Goal: Task Accomplishment & Management: Manage account settings

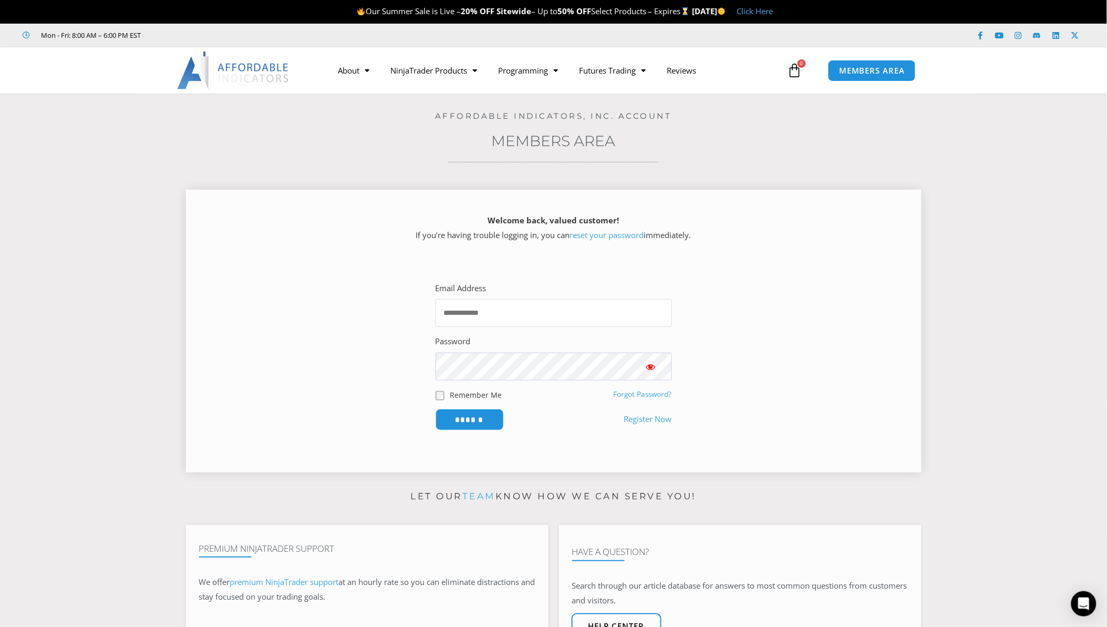
click at [471, 308] on input "Email Address" at bounding box center [554, 313] width 236 height 28
type input "**********"
click at [436, 409] on input "******" at bounding box center [470, 420] width 68 height 22
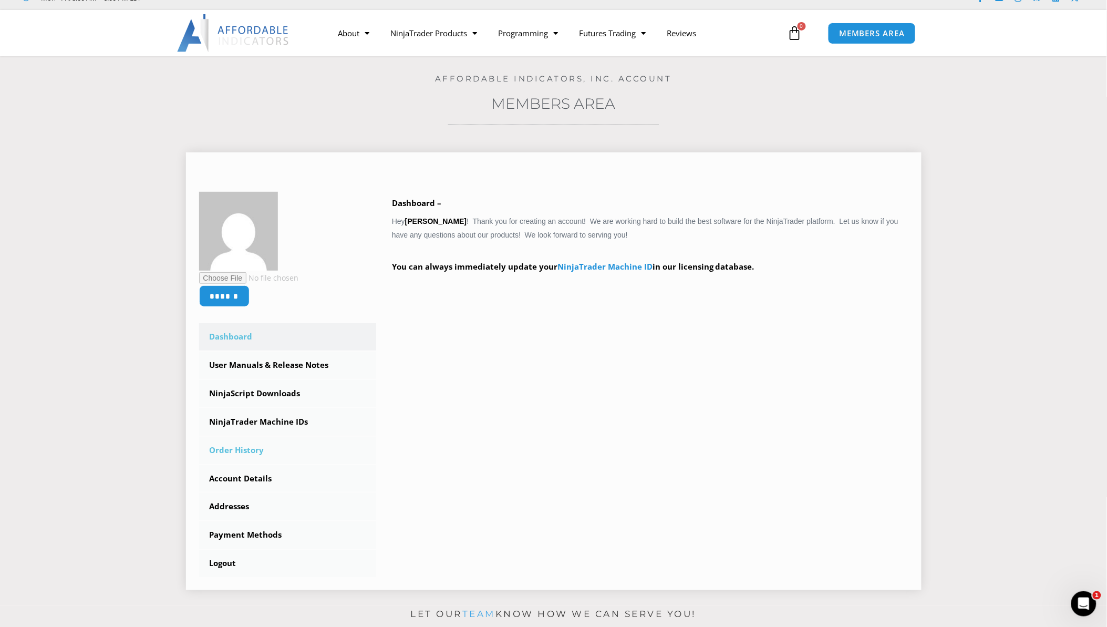
scroll to position [58, 0]
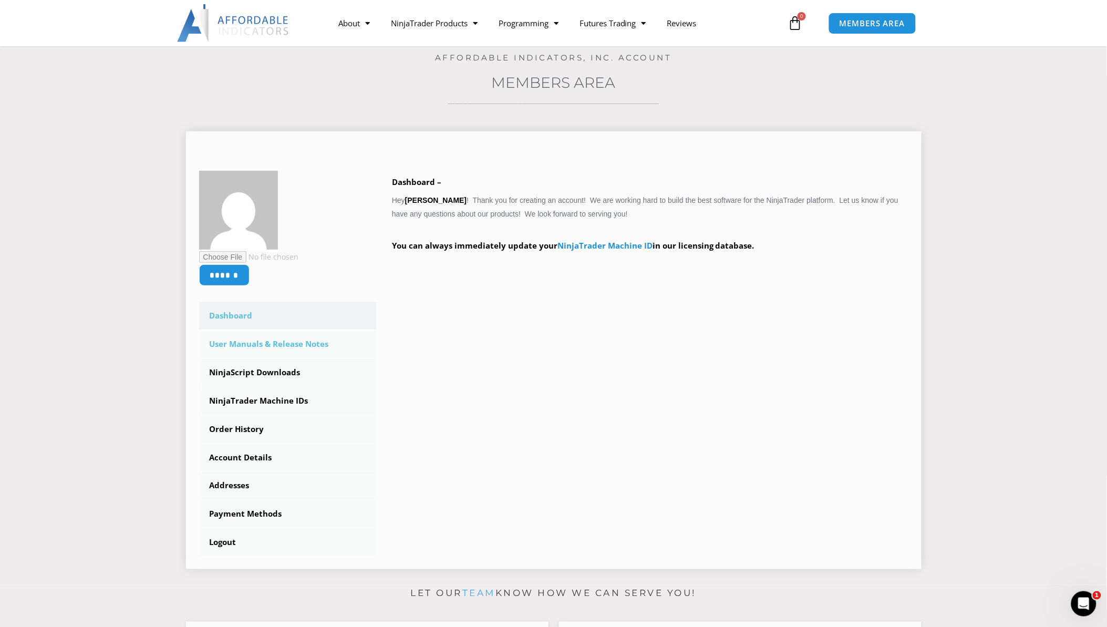
click at [285, 339] on link "User Manuals & Release Notes" at bounding box center [288, 344] width 178 height 27
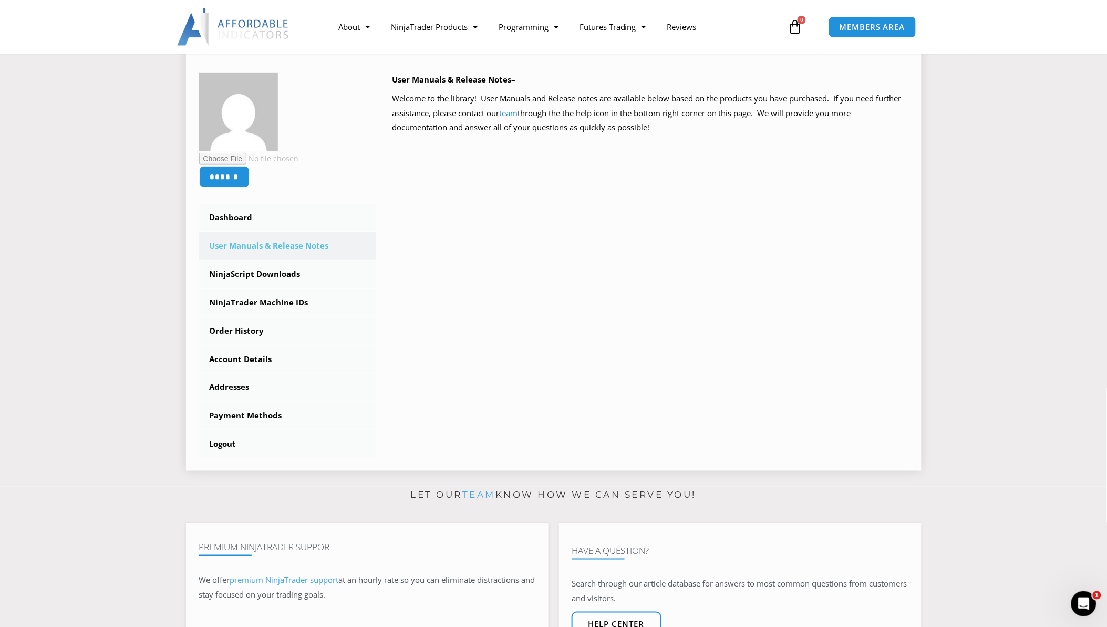
scroll to position [117, 0]
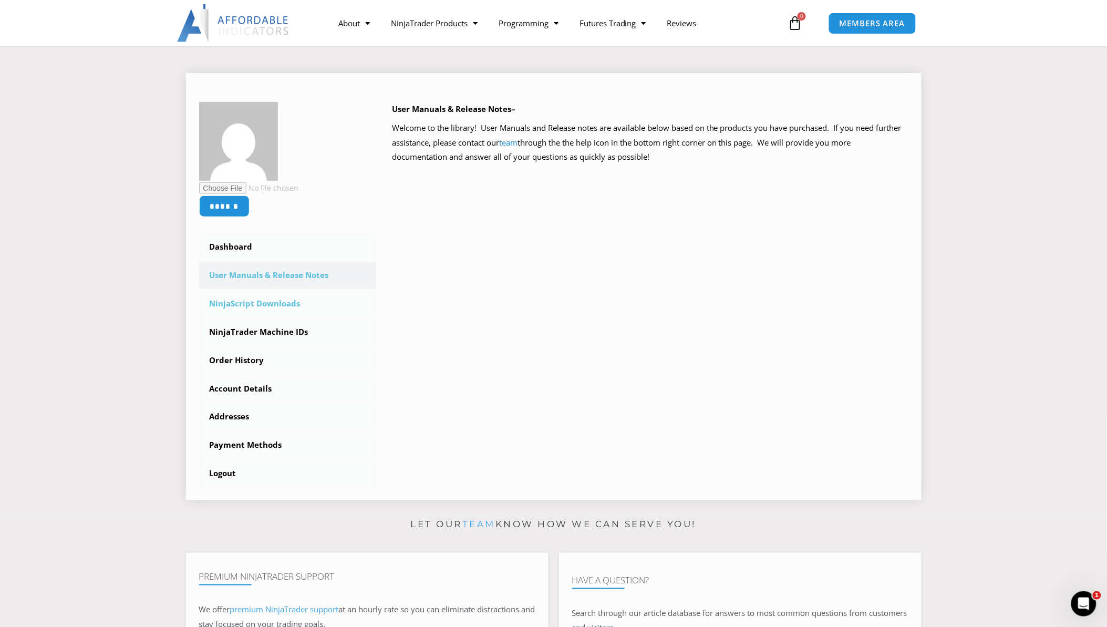
click at [292, 301] on link "NinjaScript Downloads" at bounding box center [288, 303] width 178 height 27
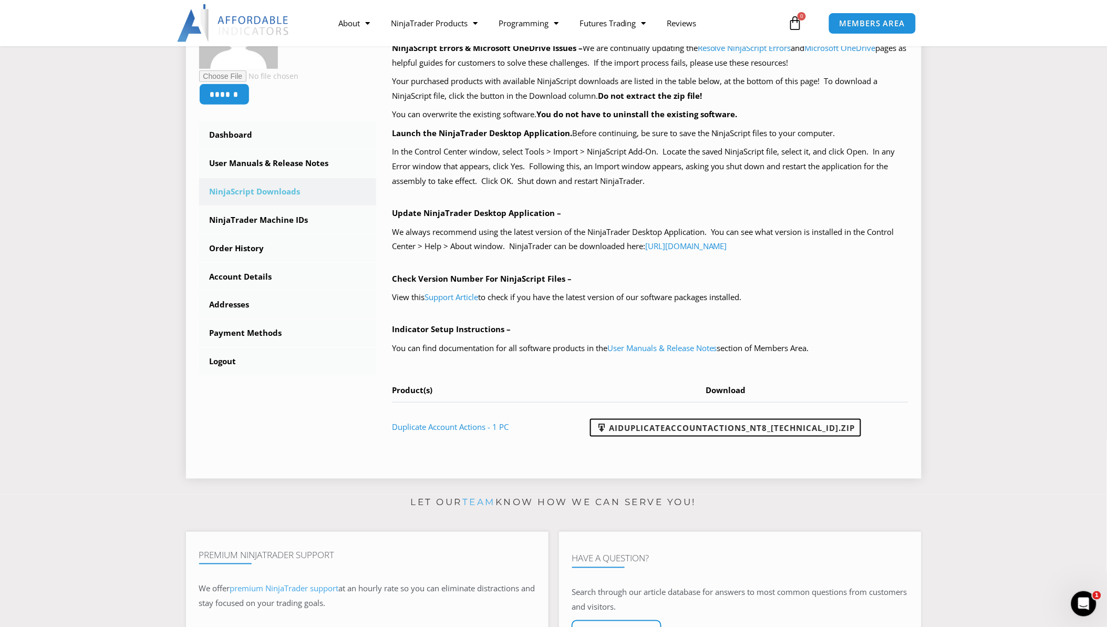
scroll to position [233, 0]
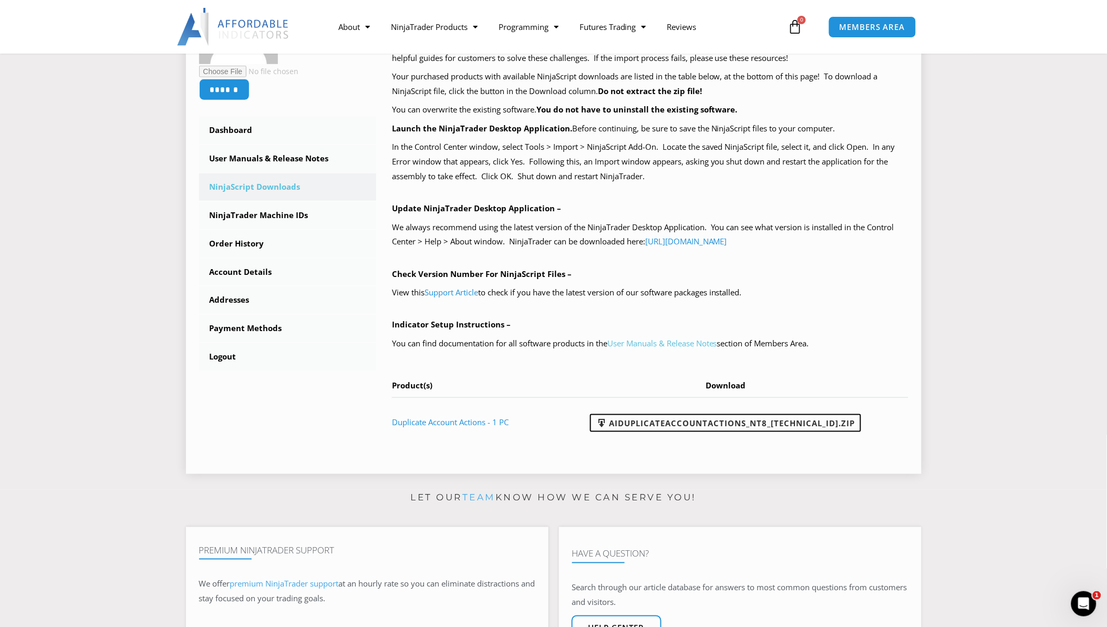
click at [643, 344] on link "User Manuals & Release Notes" at bounding box center [662, 343] width 110 height 11
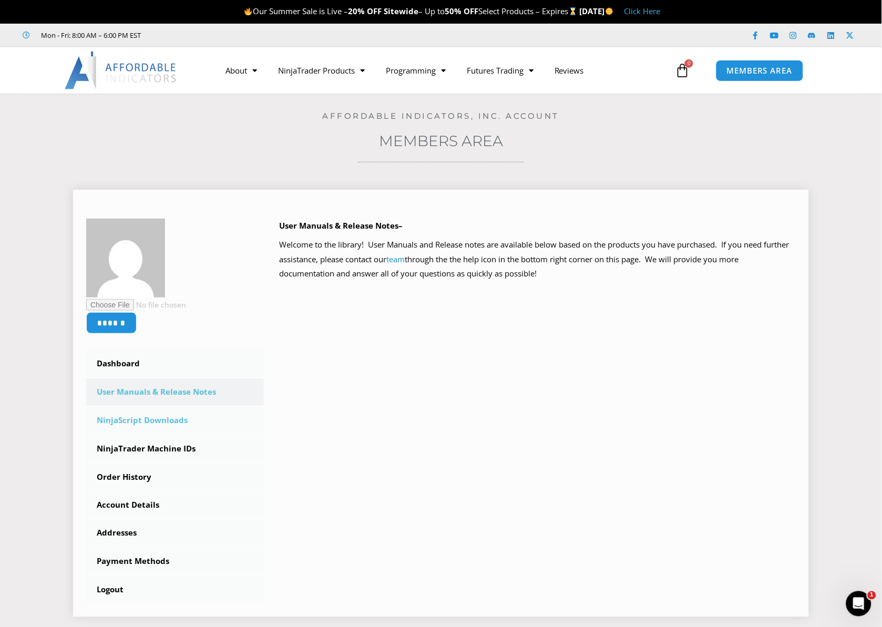
click at [177, 419] on link "NinjaScript Downloads" at bounding box center [175, 420] width 178 height 27
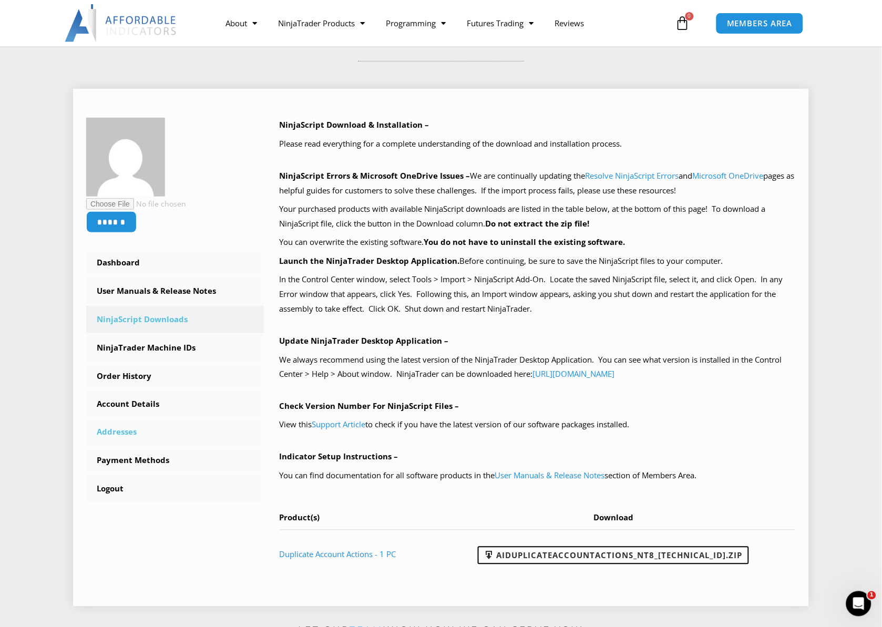
scroll to position [117, 0]
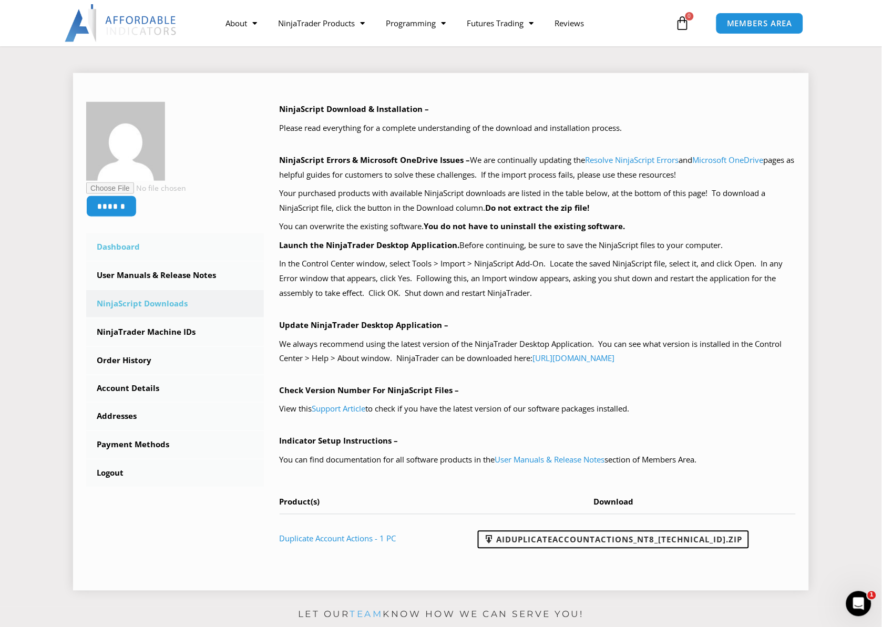
click at [128, 253] on link "Dashboard" at bounding box center [175, 246] width 178 height 27
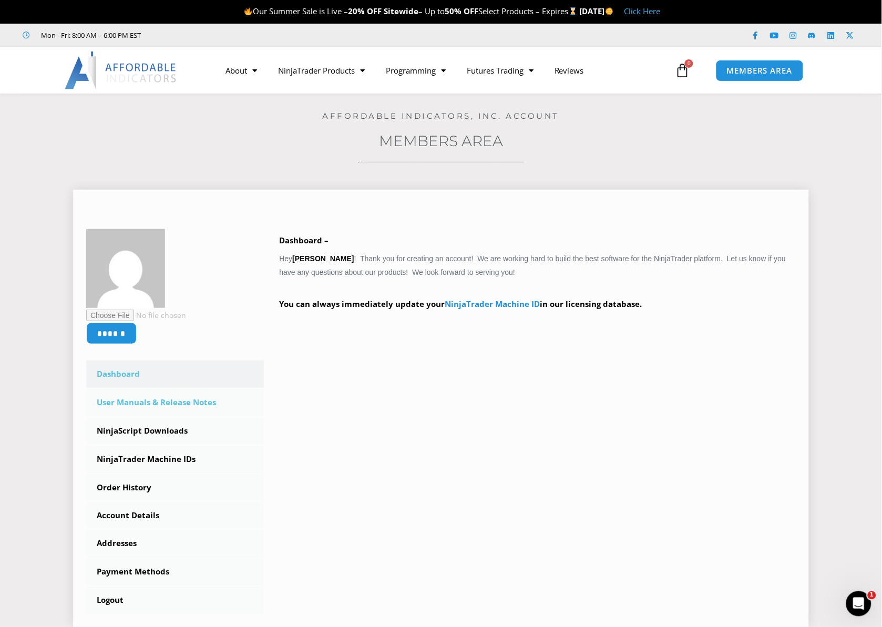
click at [150, 402] on link "User Manuals & Release Notes" at bounding box center [175, 402] width 178 height 27
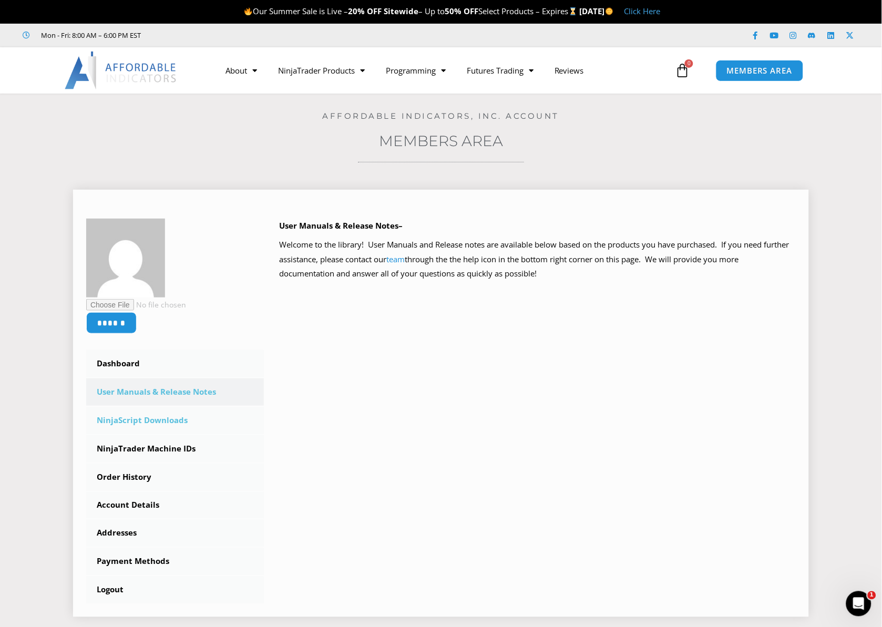
click at [169, 418] on link "NinjaScript Downloads" at bounding box center [175, 420] width 178 height 27
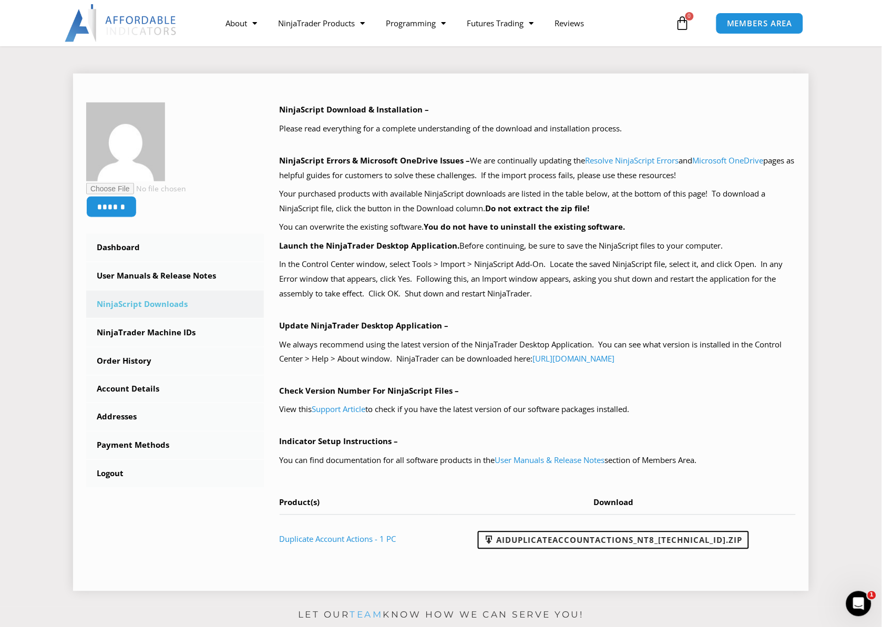
scroll to position [117, 0]
click at [221, 275] on link "User Manuals & Release Notes" at bounding box center [175, 275] width 178 height 27
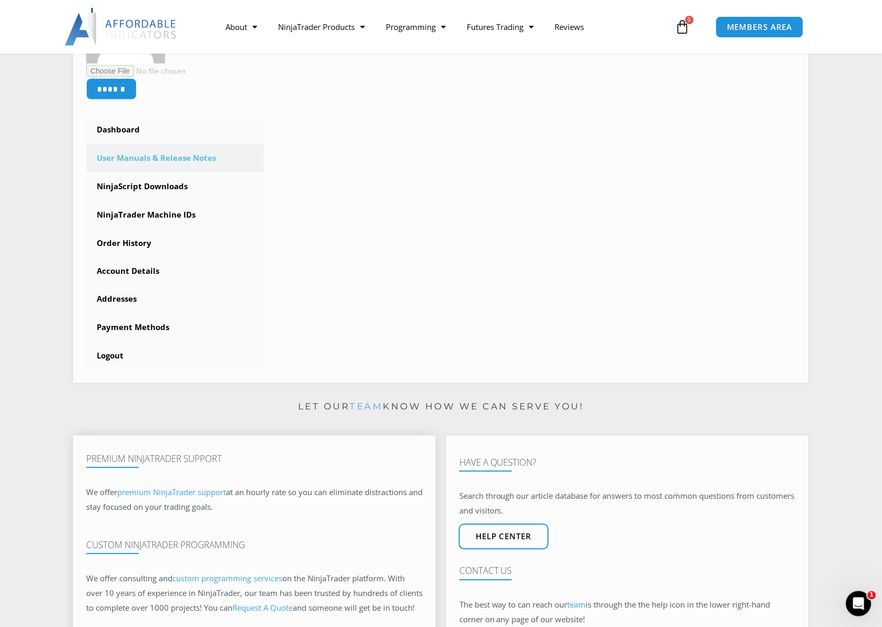
scroll to position [233, 0]
click at [154, 269] on link "Account Details" at bounding box center [175, 272] width 178 height 27
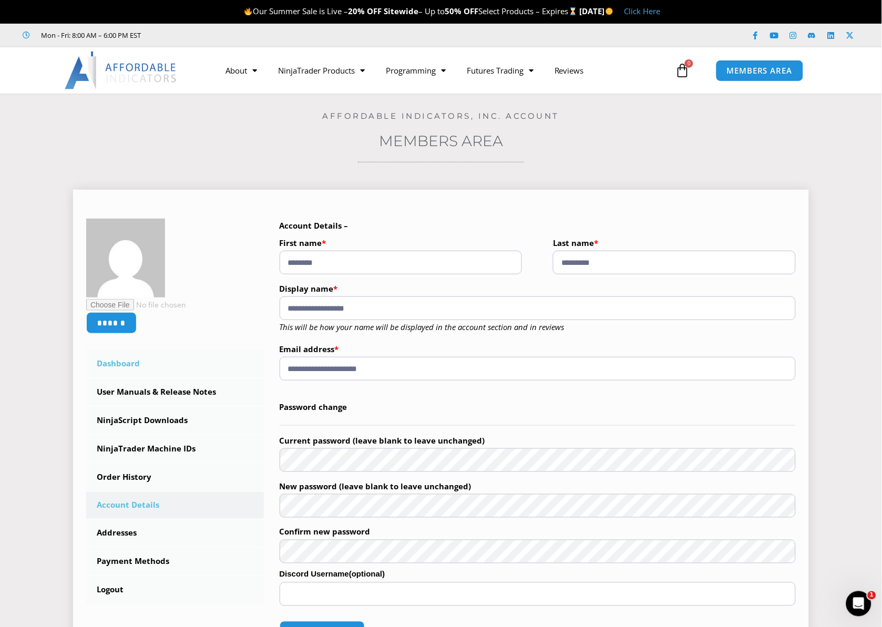
click at [140, 364] on link "Dashboard" at bounding box center [175, 363] width 178 height 27
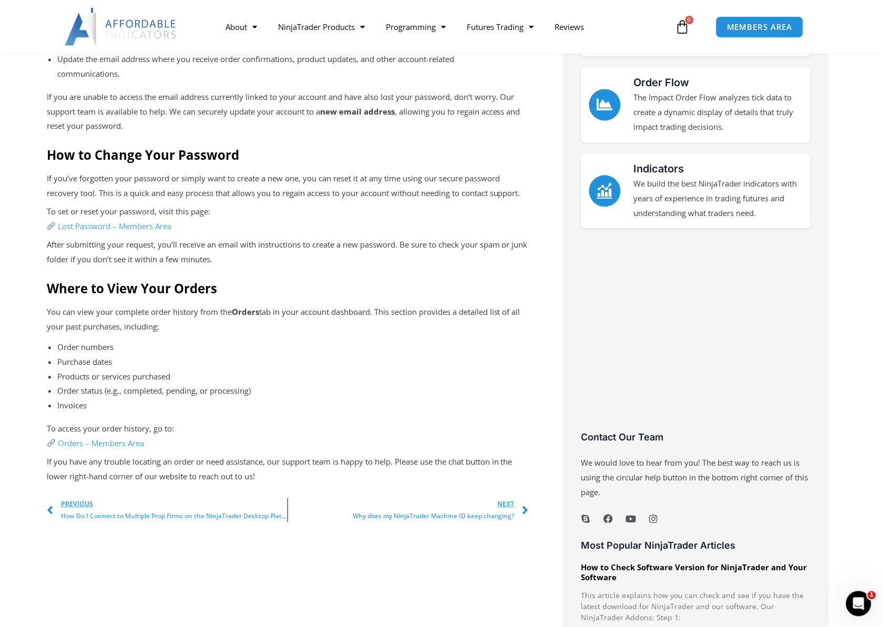
scroll to position [467, 0]
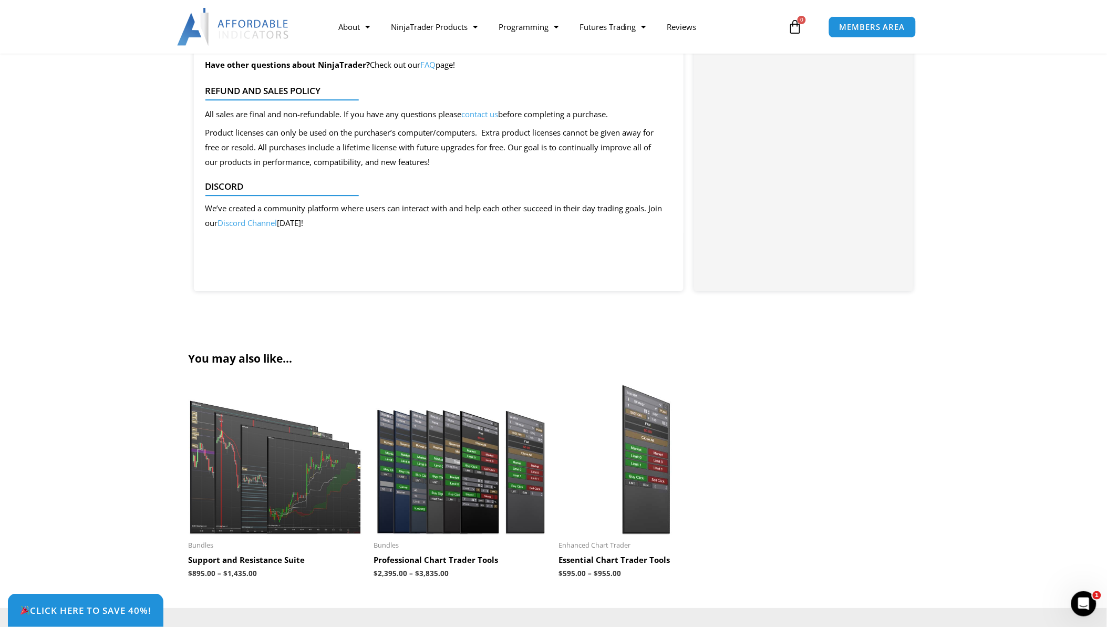
scroll to position [2510, 0]
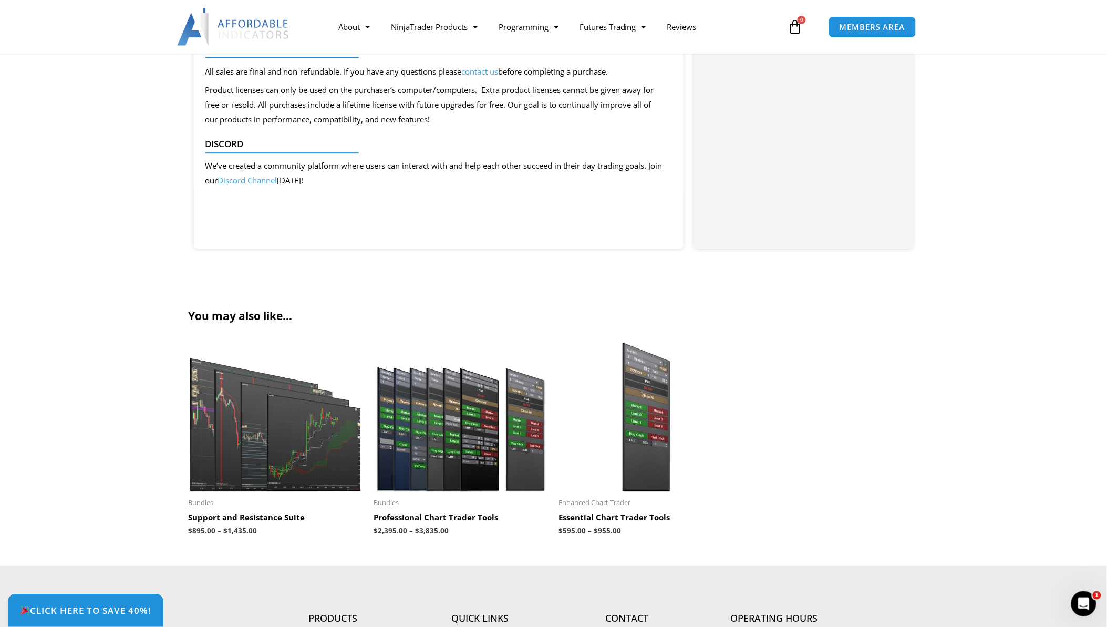
click at [256, 181] on link "Discord Channel" at bounding box center [247, 180] width 59 height 11
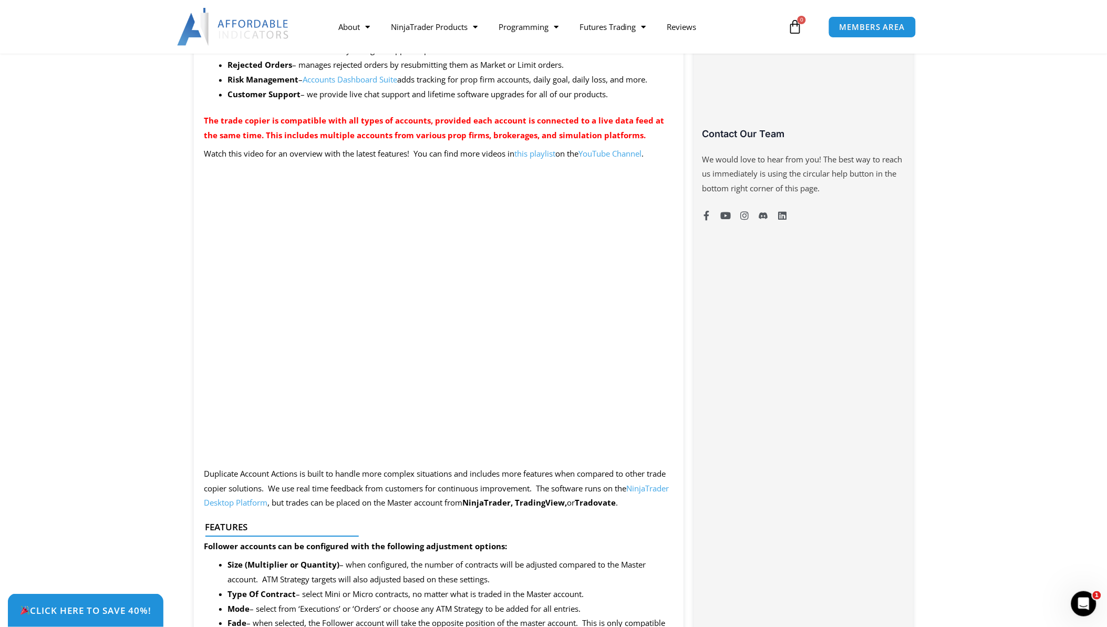
scroll to position [700, 0]
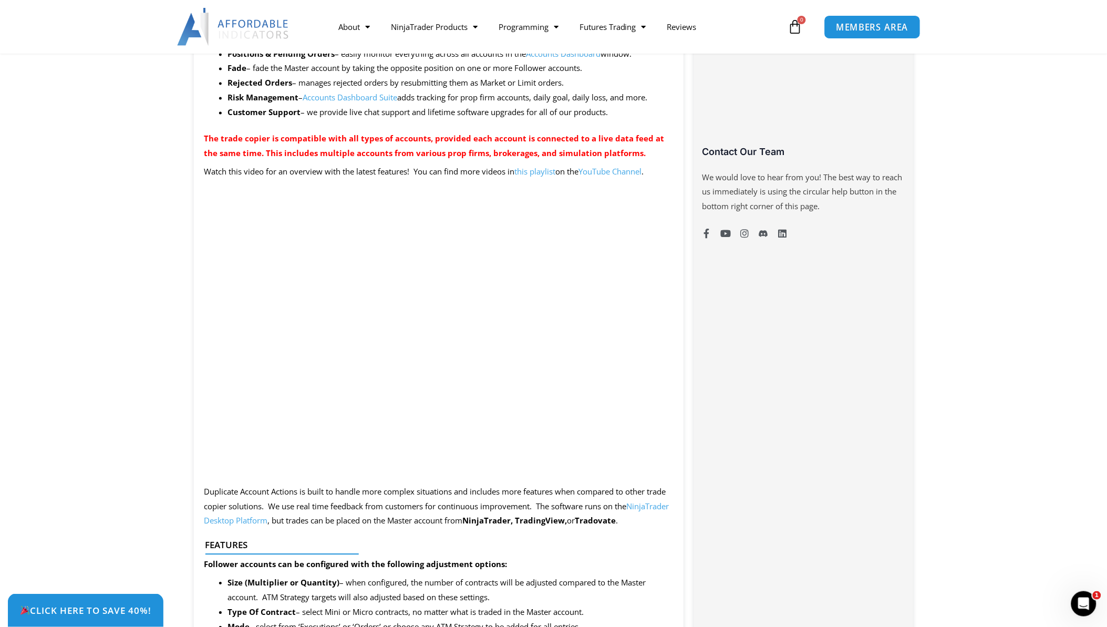
click at [869, 27] on span "MEMBERS AREA" at bounding box center [872, 27] width 72 height 9
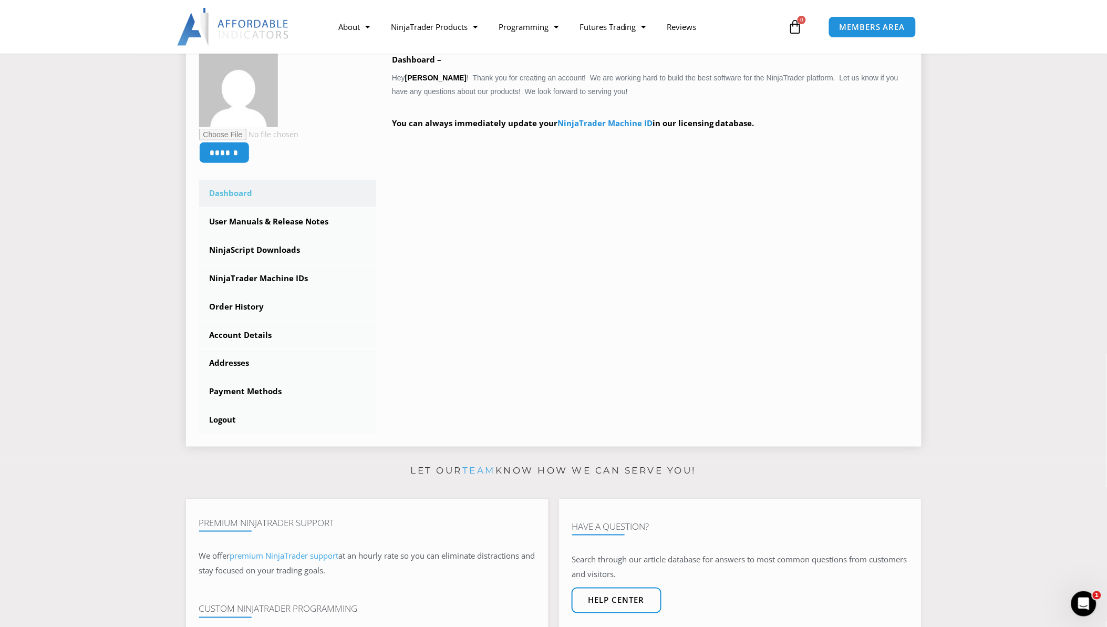
scroll to position [233, 0]
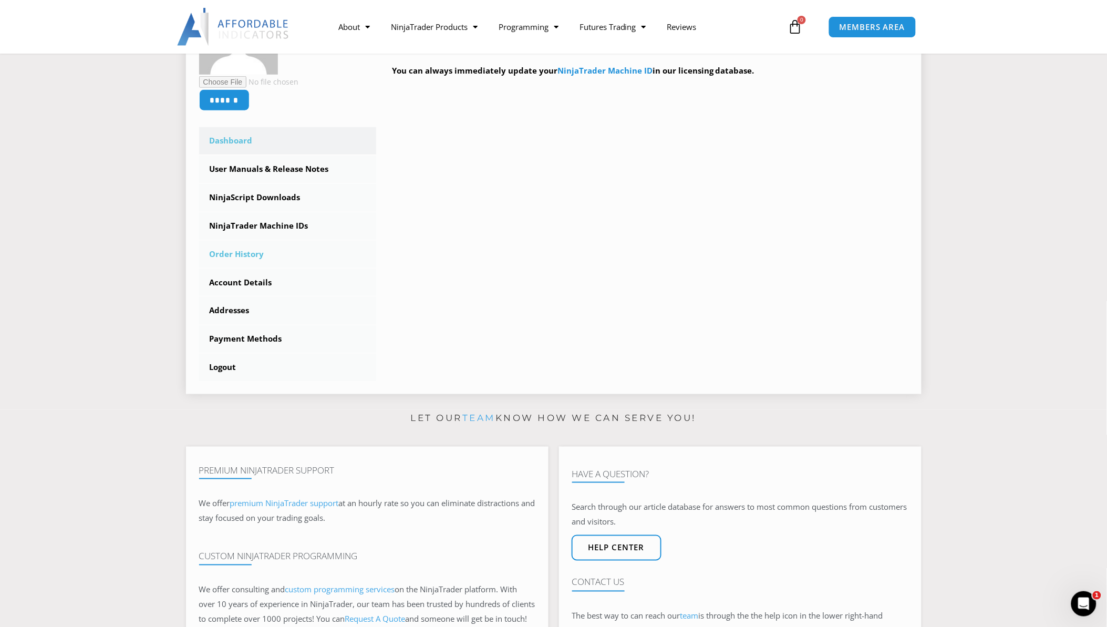
click at [248, 254] on link "Order History" at bounding box center [288, 254] width 178 height 27
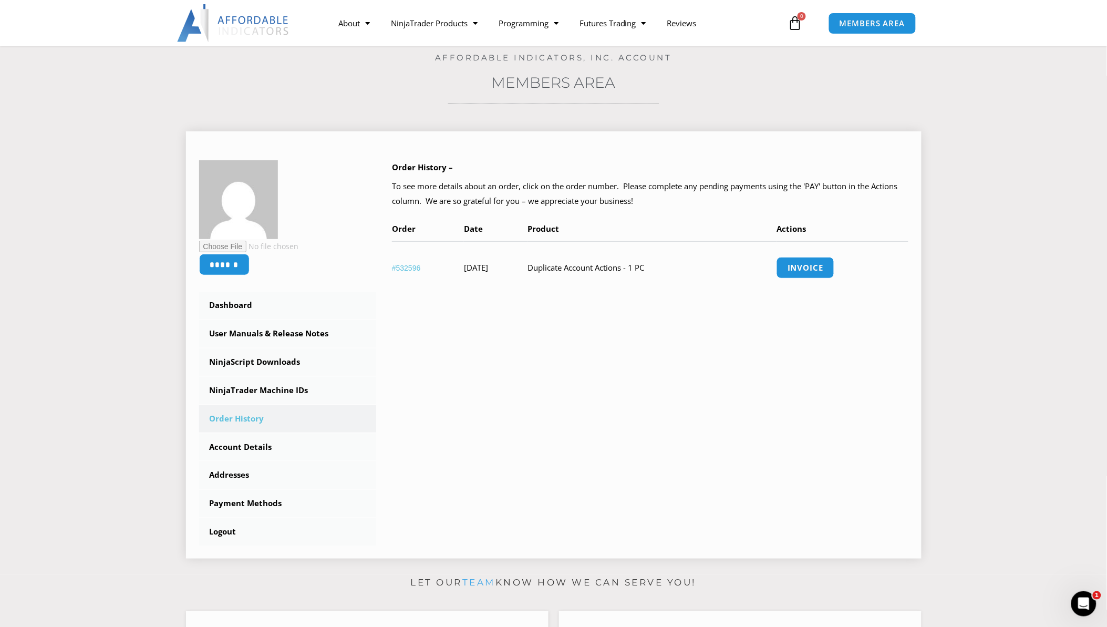
scroll to position [117, 0]
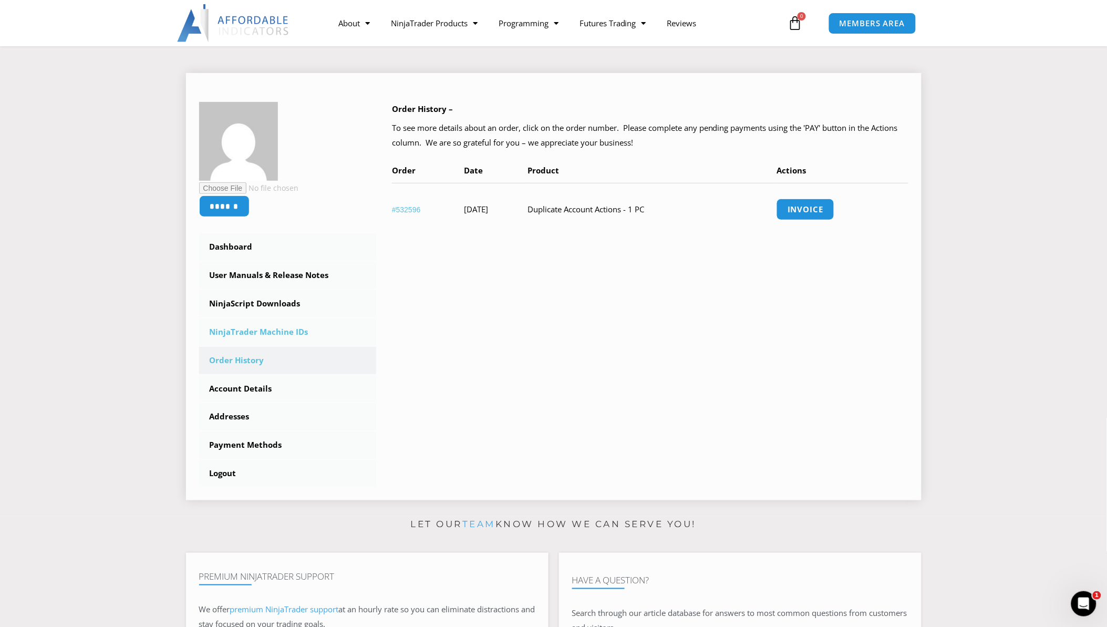
click at [259, 331] on link "NinjaTrader Machine IDs" at bounding box center [288, 331] width 178 height 27
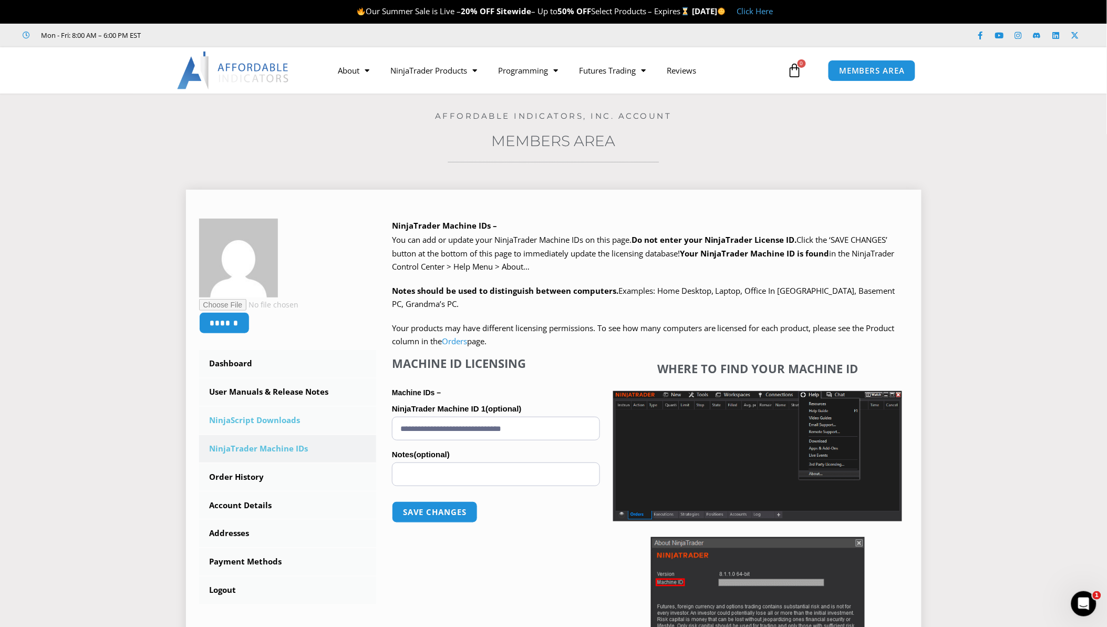
click at [277, 423] on link "NinjaScript Downloads" at bounding box center [288, 420] width 178 height 27
